Goal: Check status: Check status

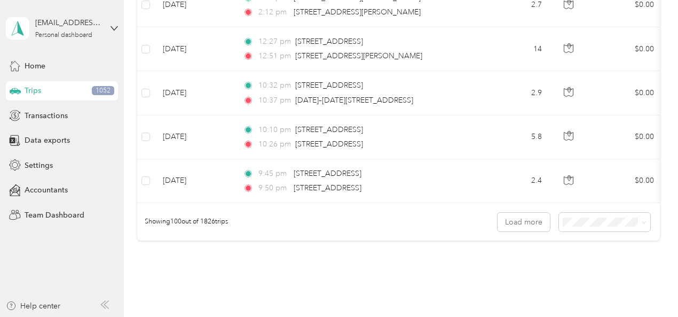
scroll to position [4520, 0]
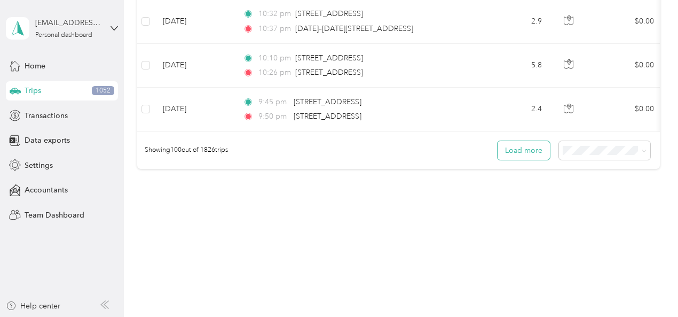
click at [523, 152] on button "Load more" at bounding box center [524, 150] width 52 height 19
click at [638, 150] on span at bounding box center [642, 150] width 9 height 11
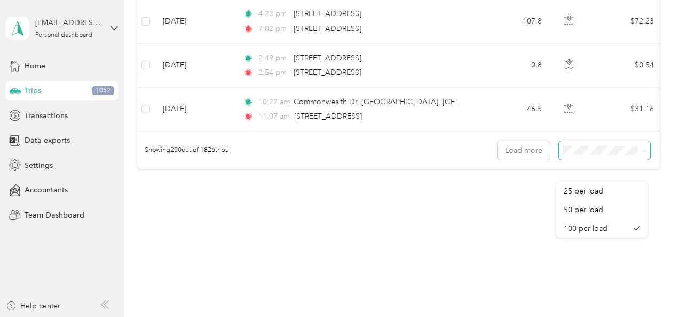
scroll to position [8875, 0]
click at [527, 160] on button "Load more" at bounding box center [524, 150] width 52 height 19
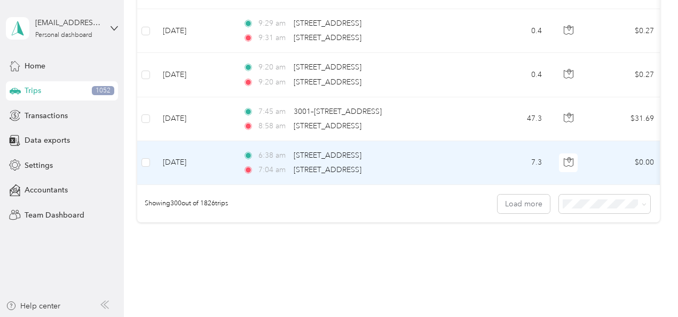
scroll to position [13176, 0]
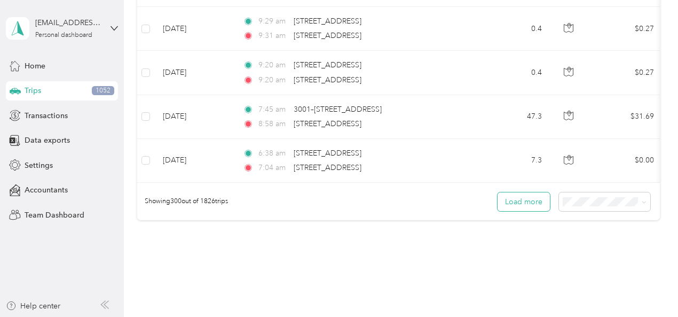
click at [516, 211] on button "Load more" at bounding box center [524, 201] width 52 height 19
